Goal: Information Seeking & Learning: Learn about a topic

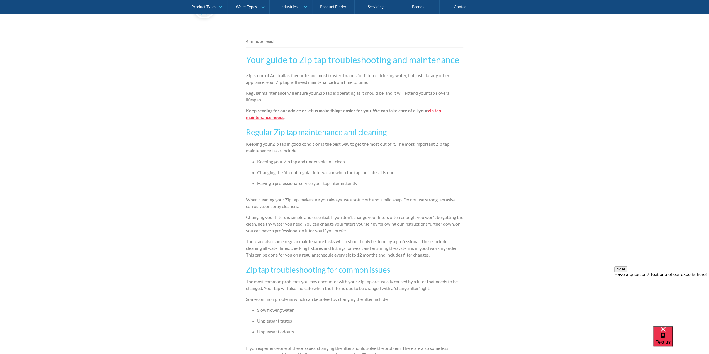
click at [504, 99] on div "Servicing and repairs By The Water People The Water People [DATE] 4 minute read…" at bounding box center [354, 344] width 709 height 1083
click at [502, 96] on div "Servicing and repairs By The Water People The Water People [DATE] 4 minute read…" at bounding box center [354, 344] width 709 height 1083
click at [498, 93] on div "Servicing and repairs By The Water People The Water People [DATE] 4 minute read…" at bounding box center [354, 344] width 709 height 1083
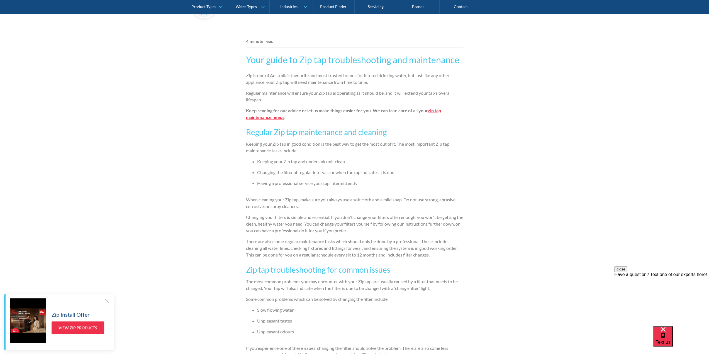
click at [295, 111] on strong "Keep reading for our advice or let us make things easier for you. We can take c…" at bounding box center [337, 110] width 182 height 5
click at [296, 111] on strong "Keep reading for our advice or let us make things easier for you. We can take c…" at bounding box center [337, 110] width 182 height 5
click at [327, 111] on strong "Keep reading for our advice or let us make things easier for you. We can take c…" at bounding box center [337, 110] width 182 height 5
click at [366, 108] on strong "Keep reading for our advice or let us make things easier for you. We can take c…" at bounding box center [337, 110] width 182 height 5
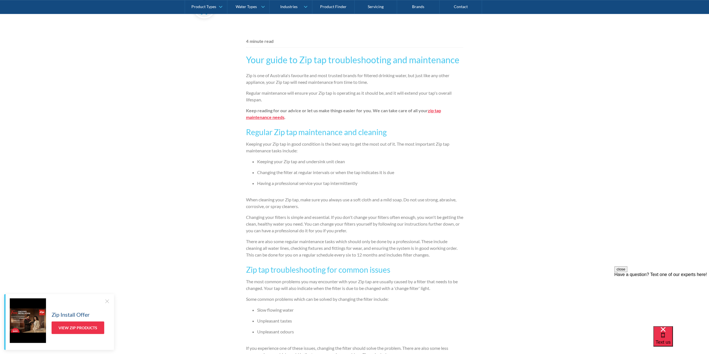
click at [365, 101] on p "Regular maintenance will ensure your Zip tap is operating as it should be, and …" at bounding box center [354, 96] width 217 height 13
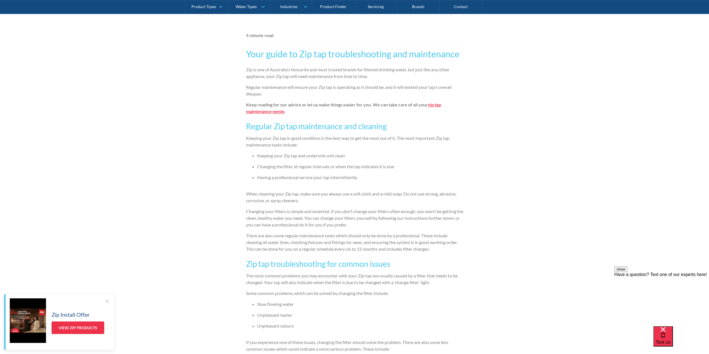
scroll to position [307, 0]
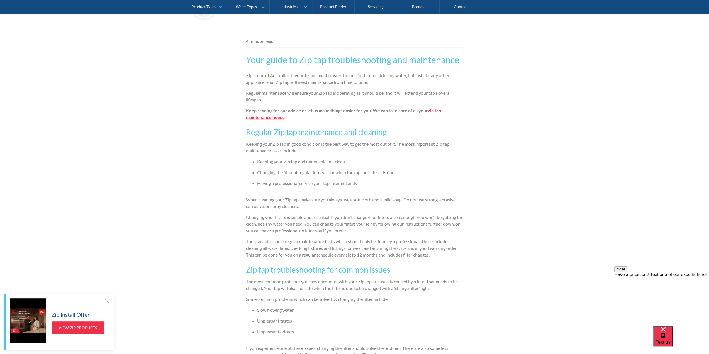
click at [107, 301] on div at bounding box center [107, 301] width 6 height 6
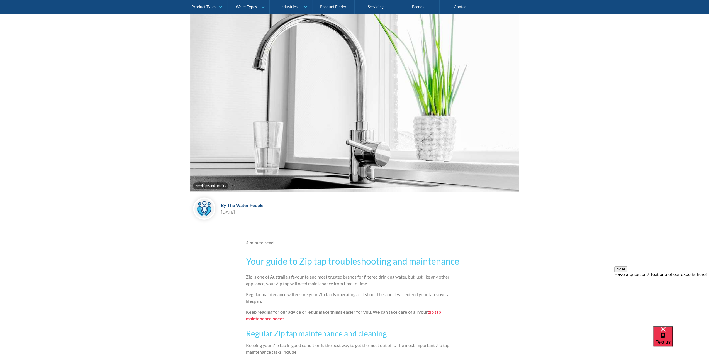
scroll to position [0, 0]
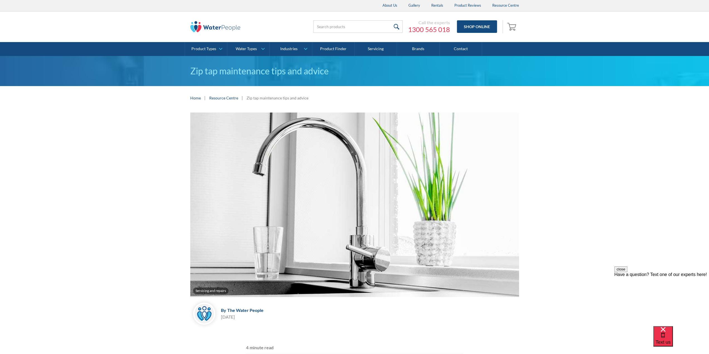
drag, startPoint x: 558, startPoint y: 128, endPoint x: 559, endPoint y: 120, distance: 8.7
click at [558, 128] on div "Servicing and repairs By The Water People The Water People [DATE]" at bounding box center [355, 220] width 698 height 215
